Goal: Obtain resource: Download file/media

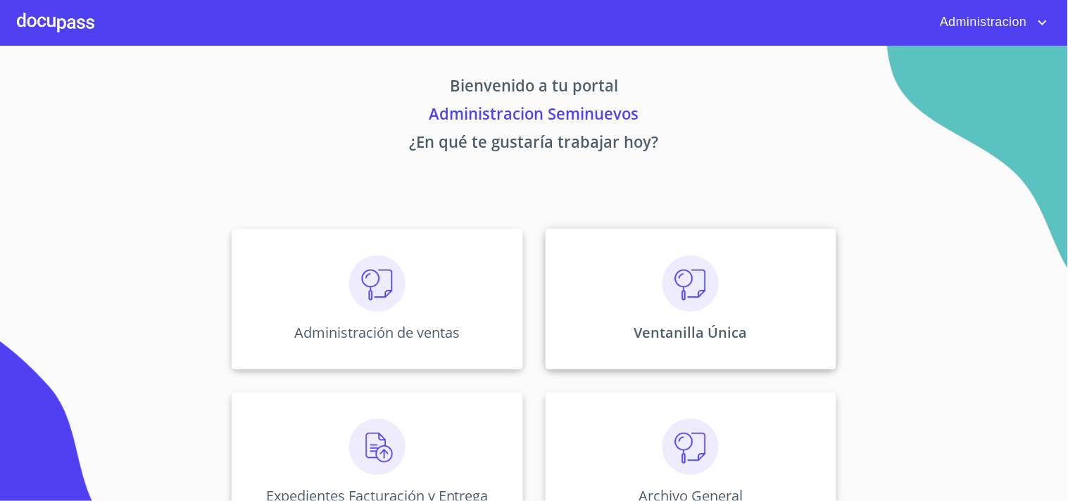
click at [675, 286] on img at bounding box center [691, 284] width 56 height 56
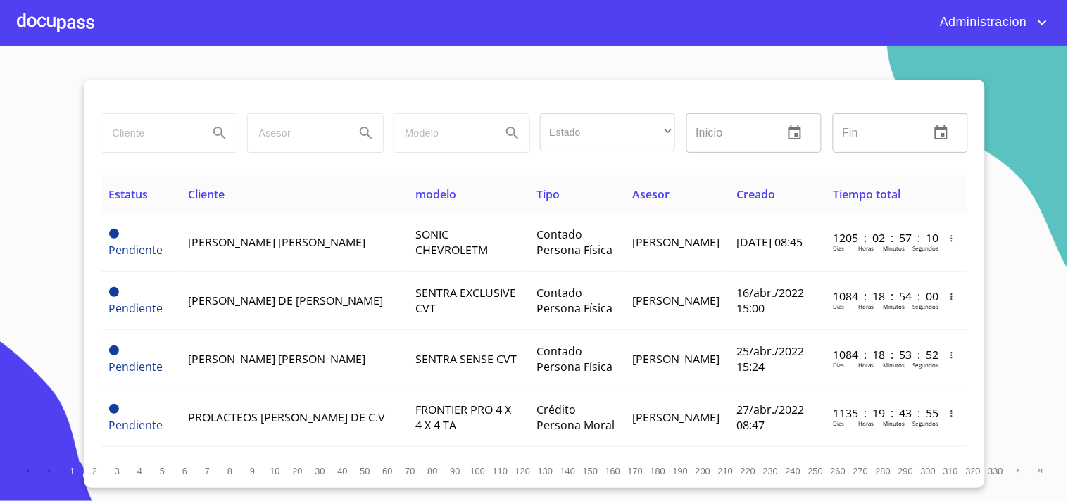
click at [172, 127] on input "search" at bounding box center [149, 133] width 96 height 38
type input "[PERSON_NAME]"
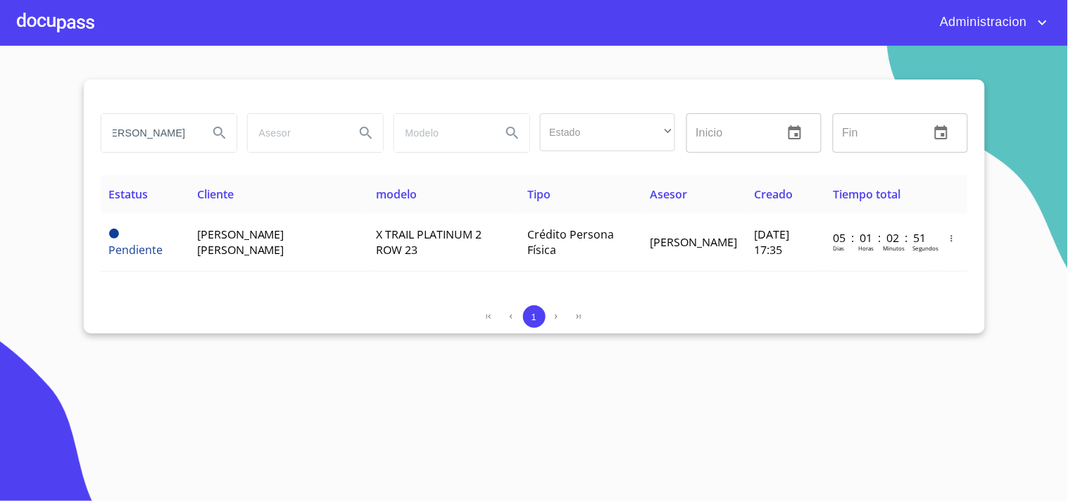
scroll to position [0, 0]
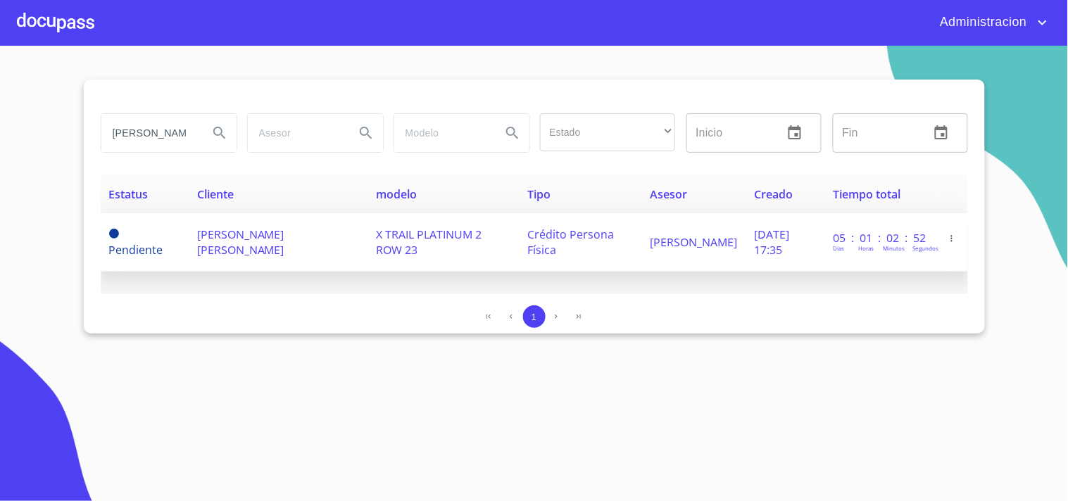
click at [234, 249] on span "[PERSON_NAME] [PERSON_NAME]" at bounding box center [240, 242] width 87 height 31
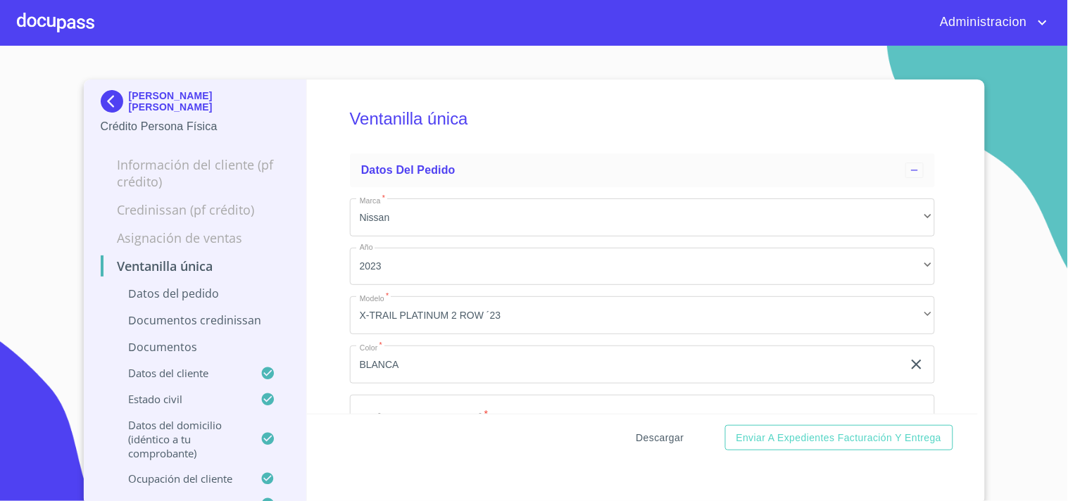
click at [663, 432] on span "Descargar" at bounding box center [660, 438] width 48 height 18
